Goal: Information Seeking & Learning: Check status

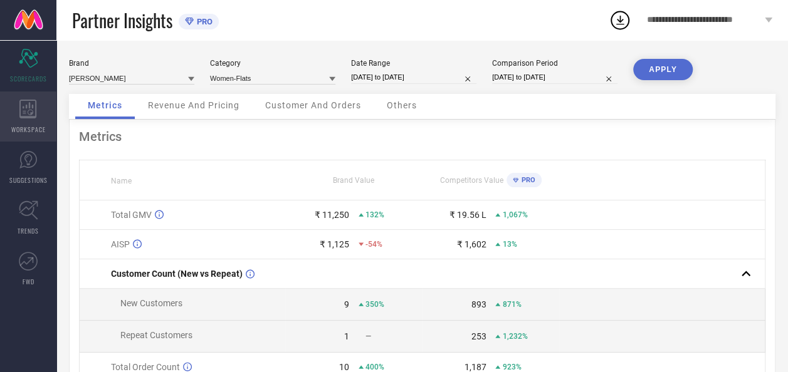
click at [34, 112] on icon at bounding box center [28, 109] width 18 height 19
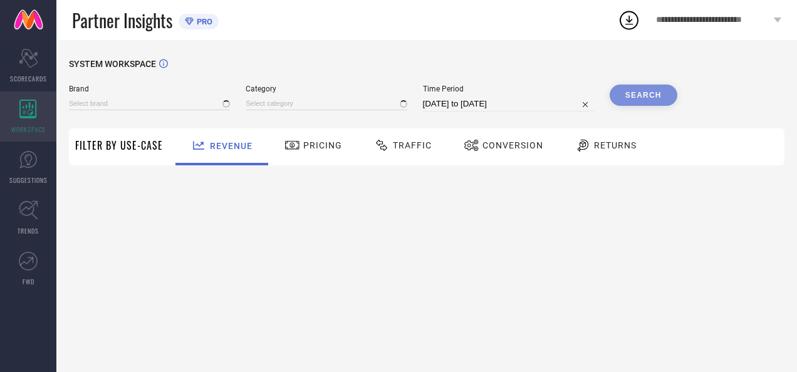
type input "[PERSON_NAME]"
type input "All"
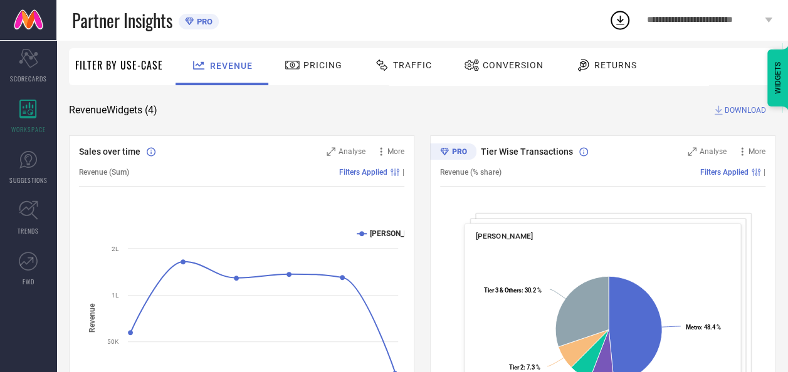
scroll to position [80, 0]
click at [407, 71] on div "Traffic" at bounding box center [403, 65] width 64 height 21
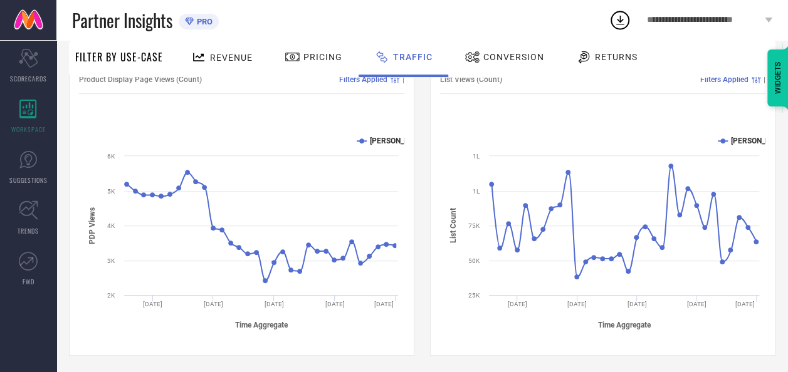
scroll to position [175, 0]
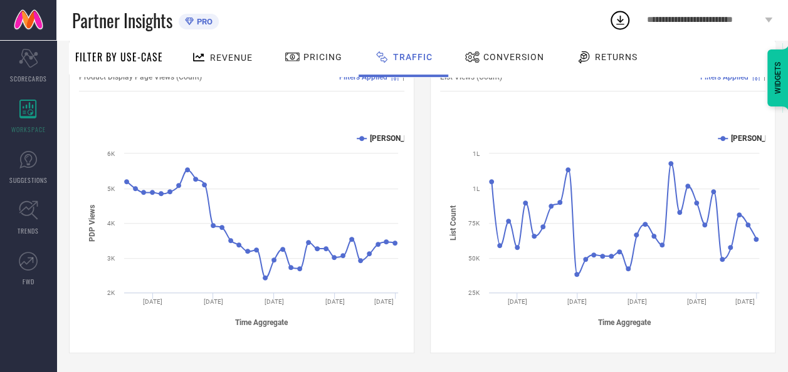
click at [518, 65] on div "Conversion" at bounding box center [504, 56] width 86 height 21
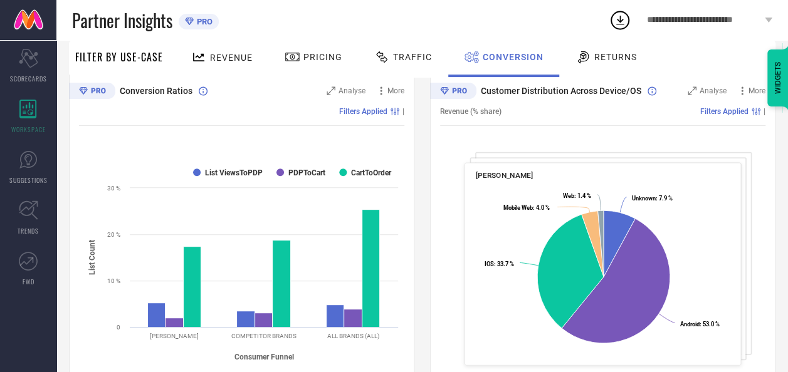
scroll to position [0, 0]
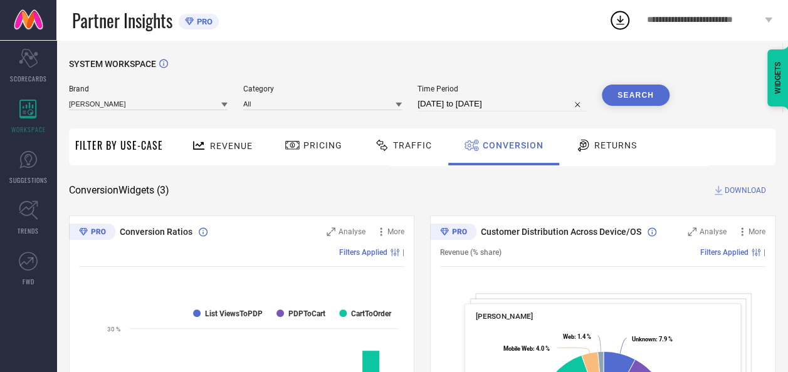
click at [401, 149] on span "Traffic" at bounding box center [412, 145] width 39 height 10
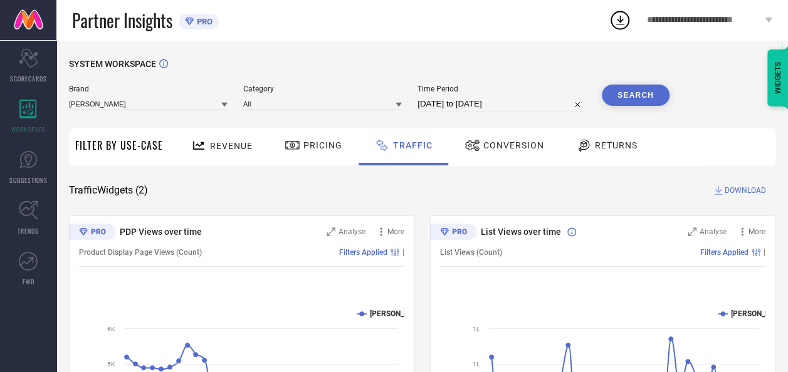
scroll to position [175, 0]
